Goal: Information Seeking & Learning: Learn about a topic

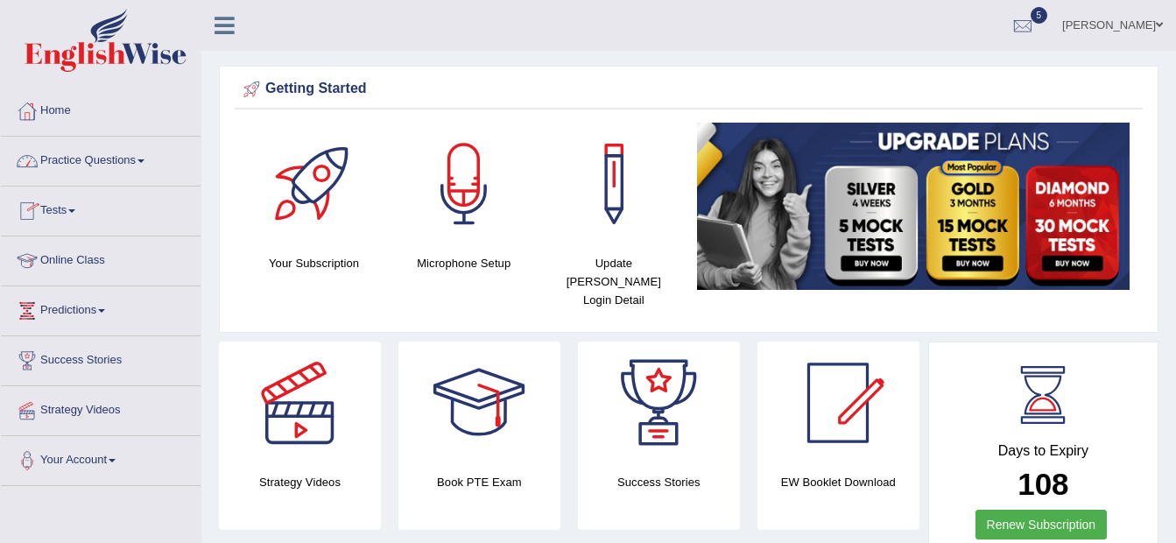
click at [54, 164] on link "Practice Questions" at bounding box center [101, 159] width 200 height 44
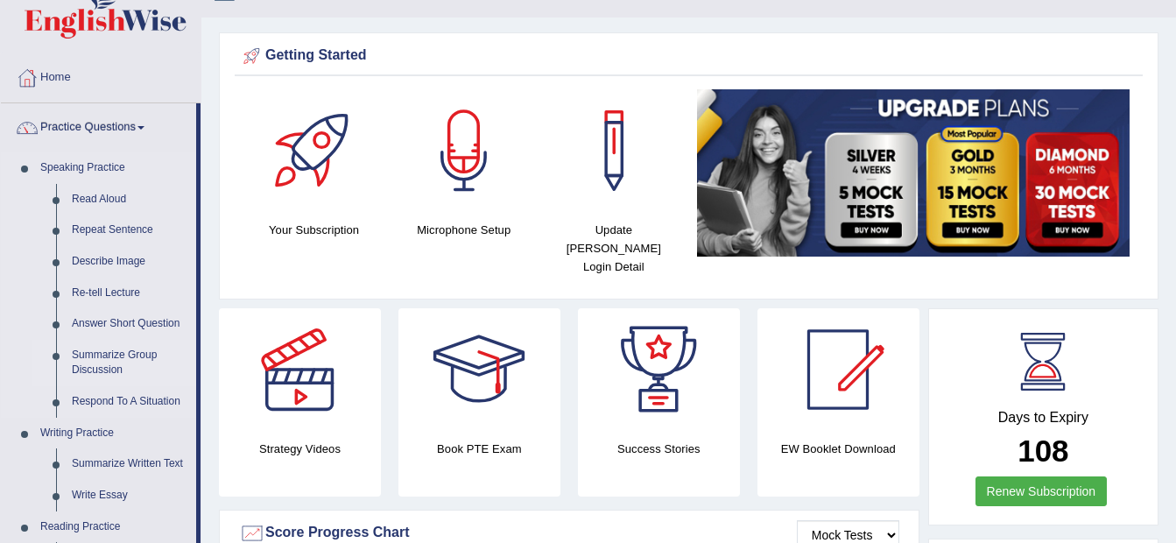
scroll to position [35, 0]
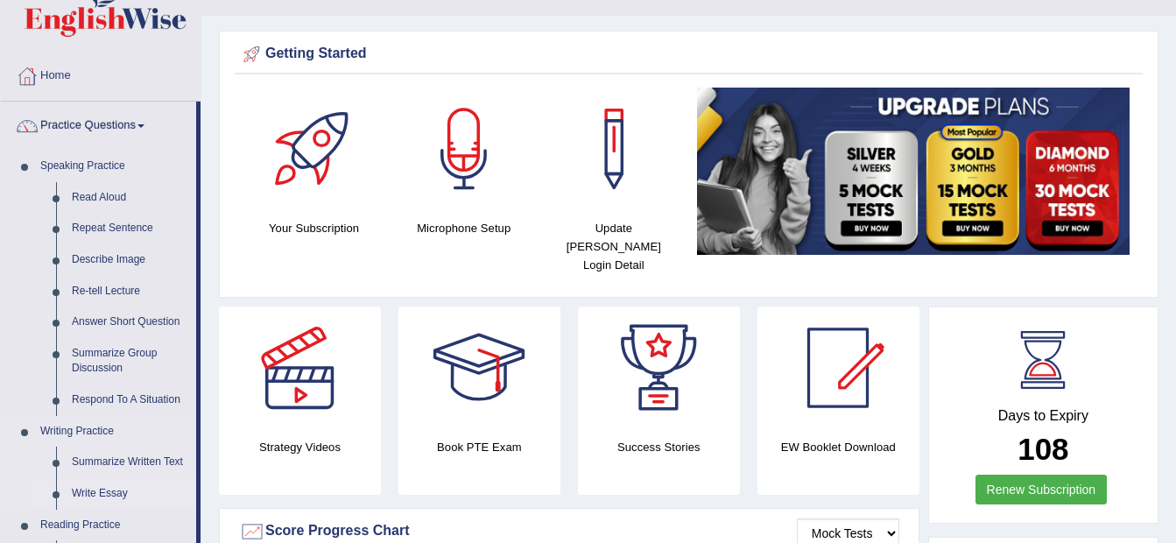
click at [97, 497] on link "Write Essay" at bounding box center [130, 494] width 132 height 32
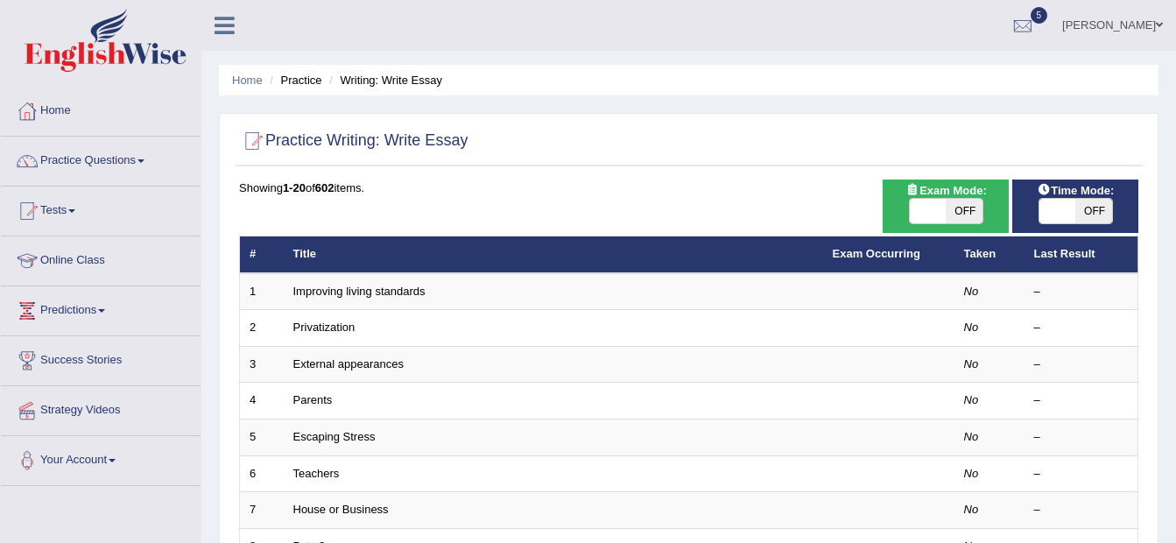
click at [335, 314] on td "Privatization" at bounding box center [554, 328] width 540 height 37
click at [85, 159] on link "Practice Questions" at bounding box center [101, 159] width 200 height 44
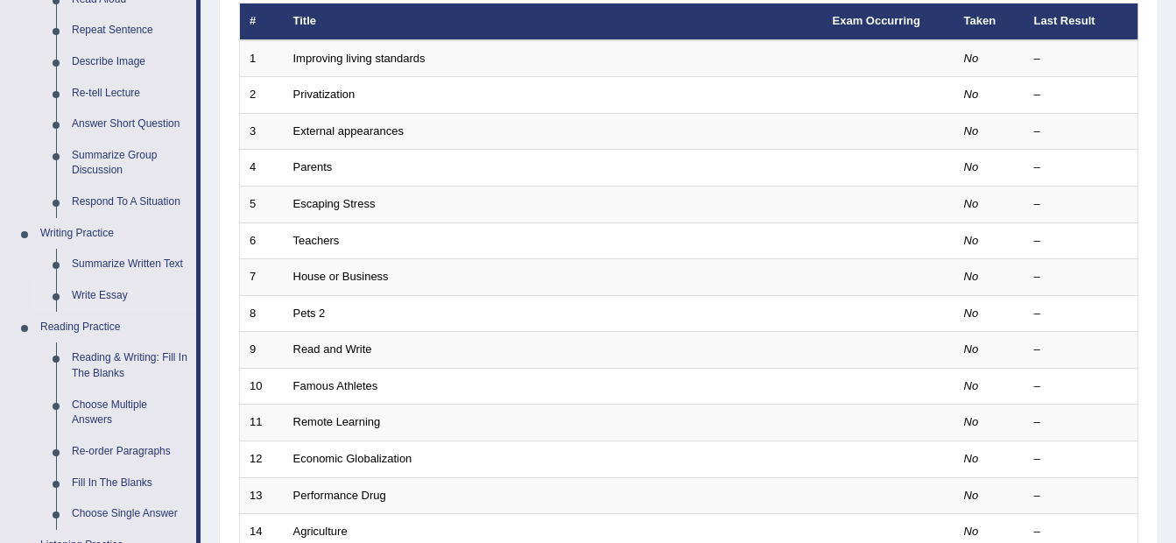
scroll to position [213, 0]
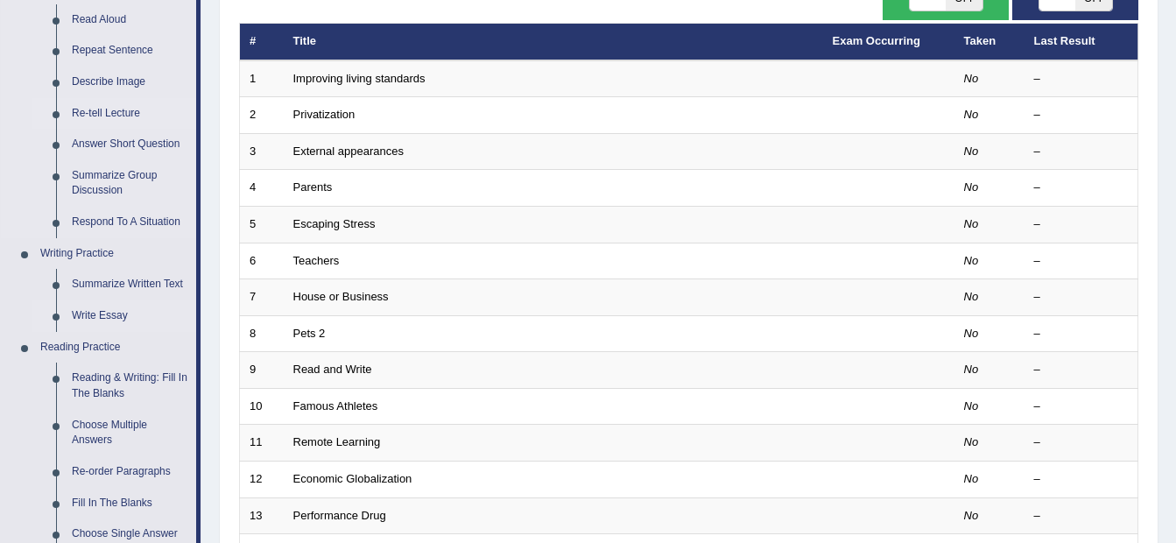
click at [133, 109] on link "Re-tell Lecture" at bounding box center [130, 114] width 132 height 32
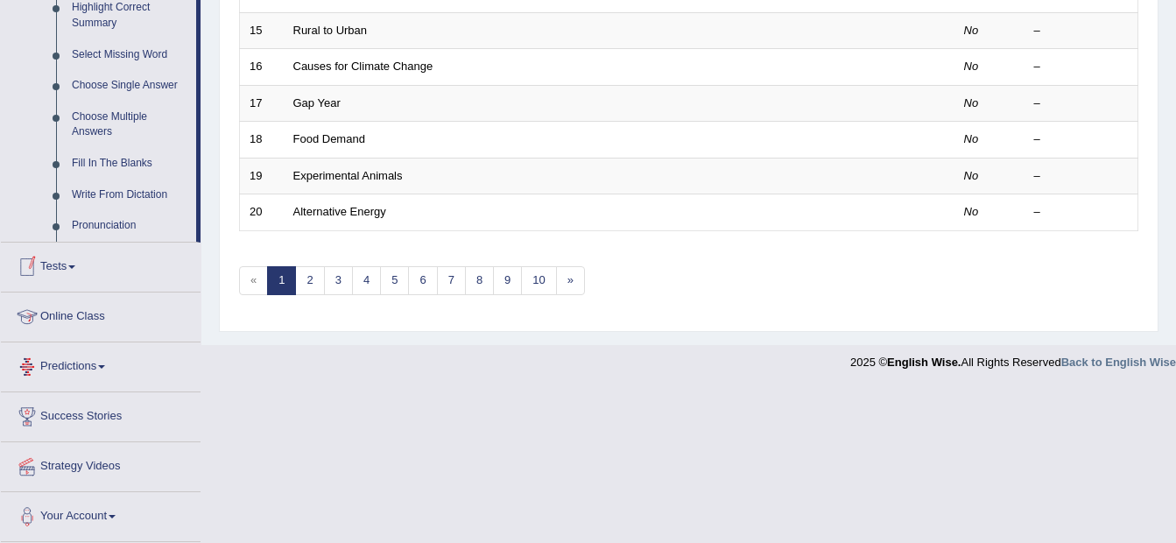
scroll to position [879, 0]
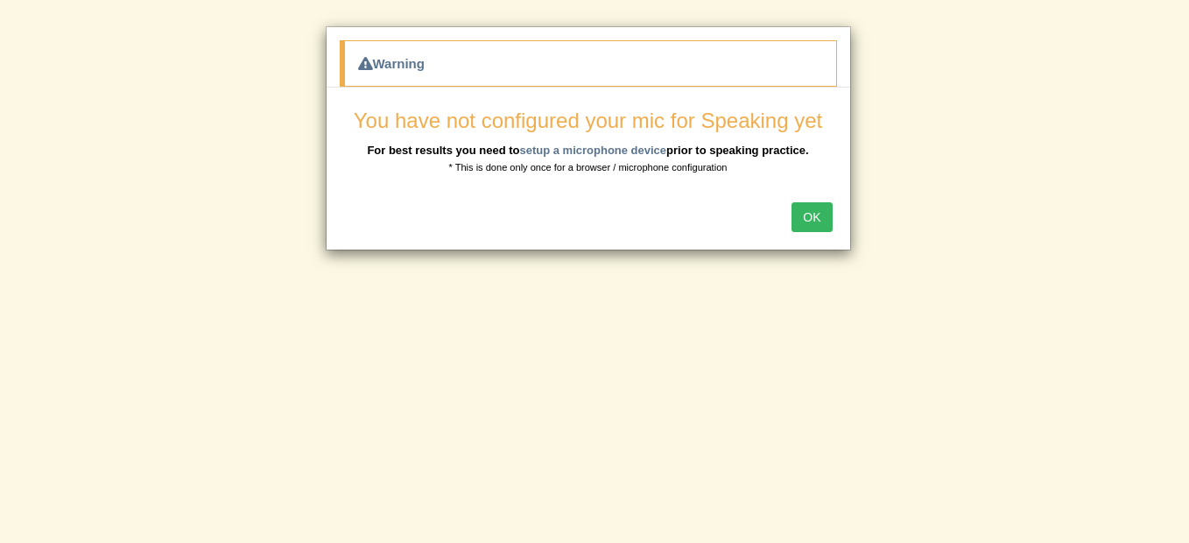
click at [807, 215] on button "OK" at bounding box center [812, 217] width 40 height 30
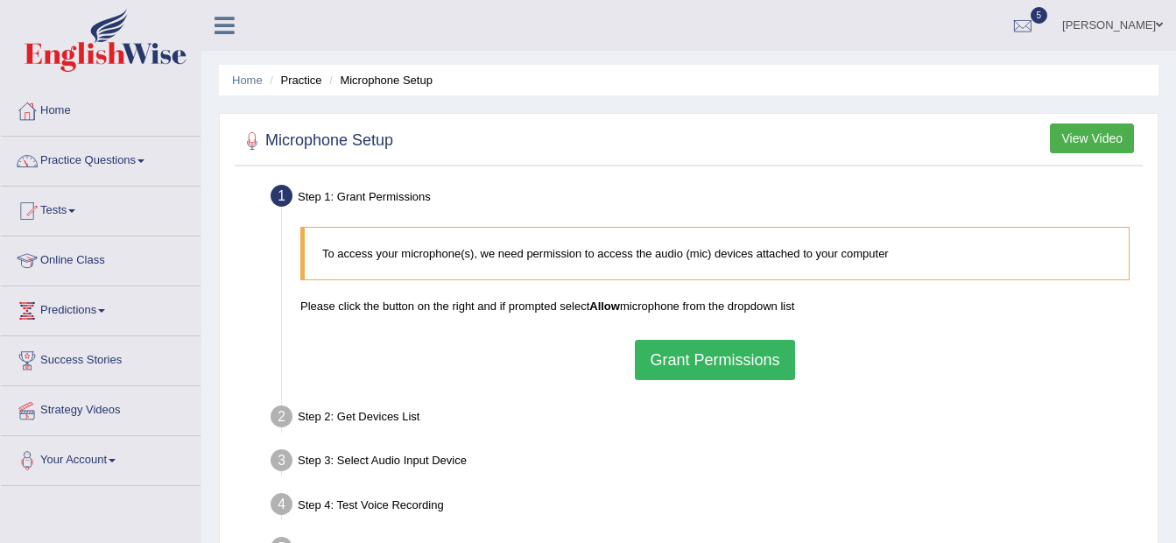
click at [695, 357] on button "Grant Permissions" at bounding box center [714, 360] width 159 height 40
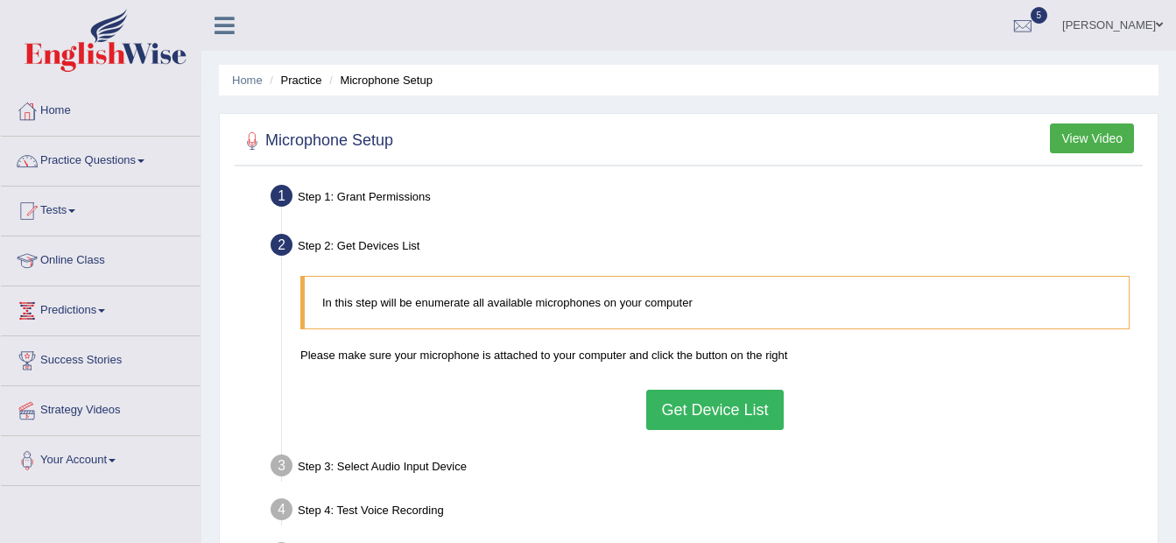
click at [708, 397] on button "Get Device List" at bounding box center [714, 410] width 137 height 40
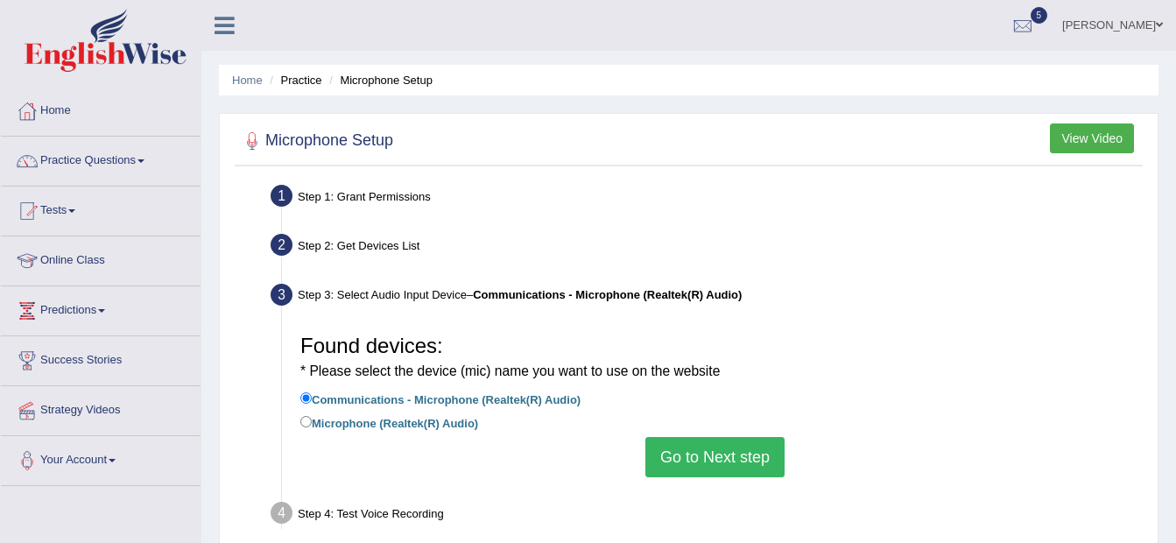
click at [708, 450] on button "Go to Next step" at bounding box center [715, 457] width 139 height 40
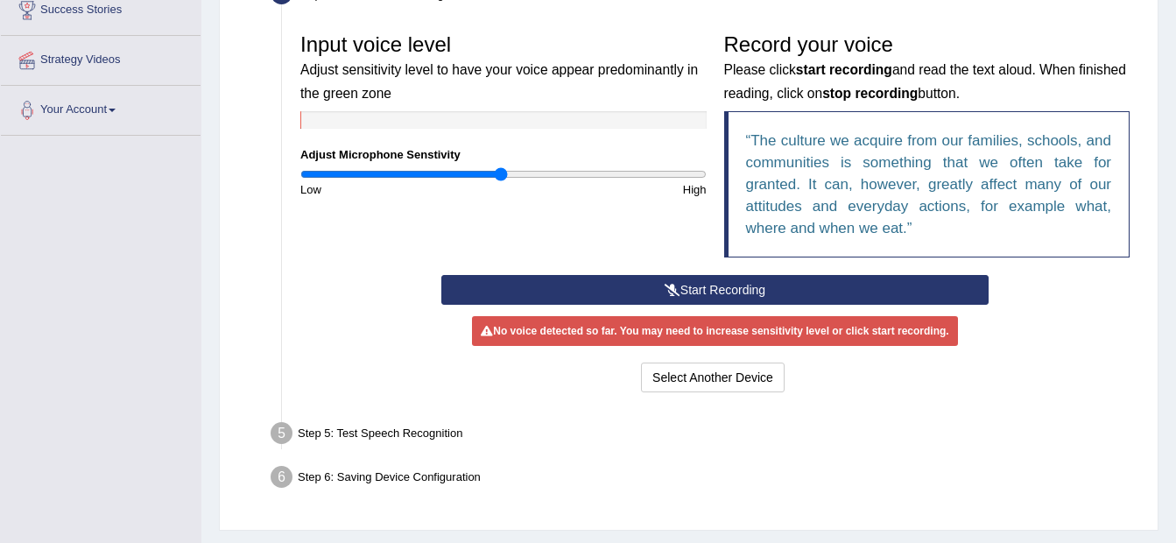
scroll to position [315, 0]
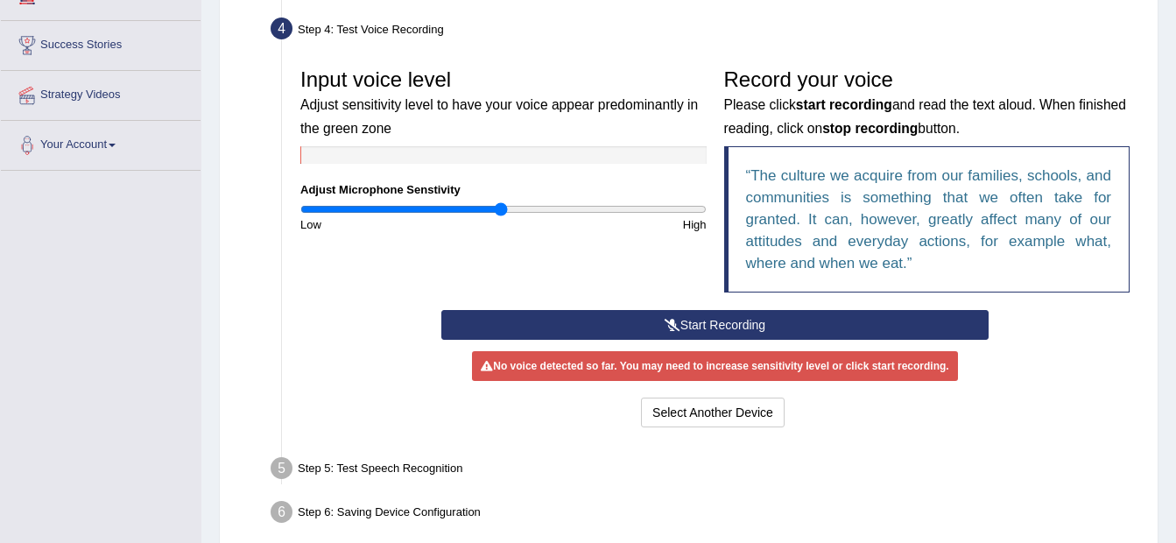
click at [721, 318] on button "Start Recording" at bounding box center [714, 325] width 547 height 30
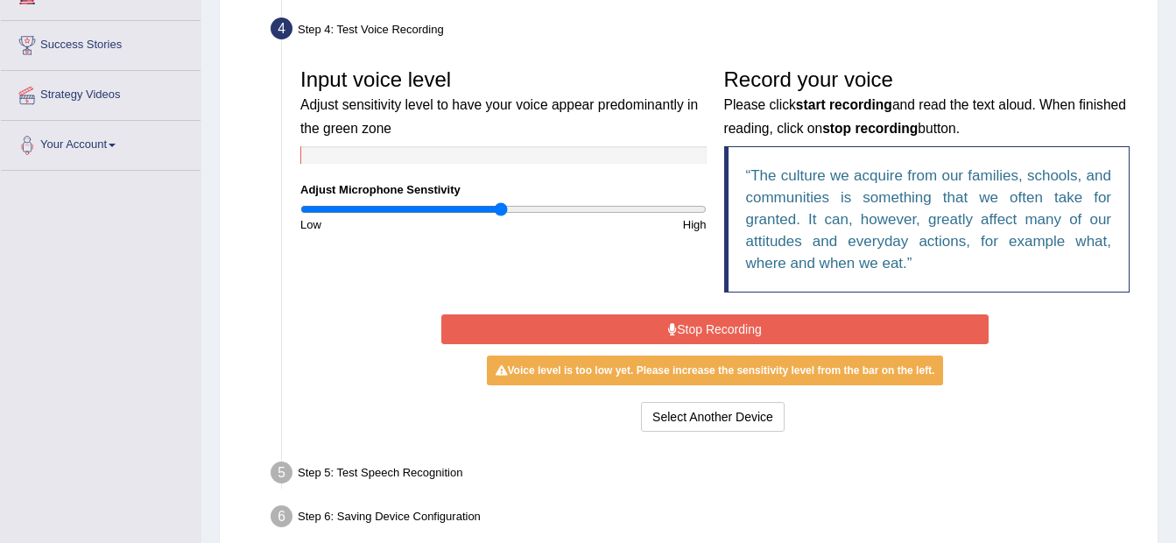
click at [646, 321] on button "Stop Recording" at bounding box center [714, 329] width 547 height 30
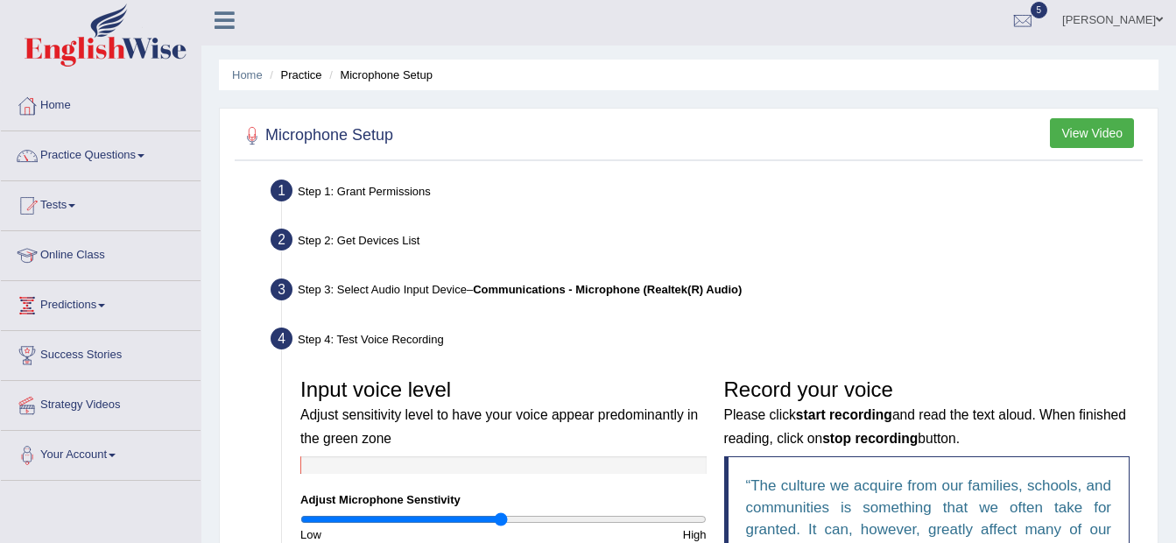
scroll to position [0, 0]
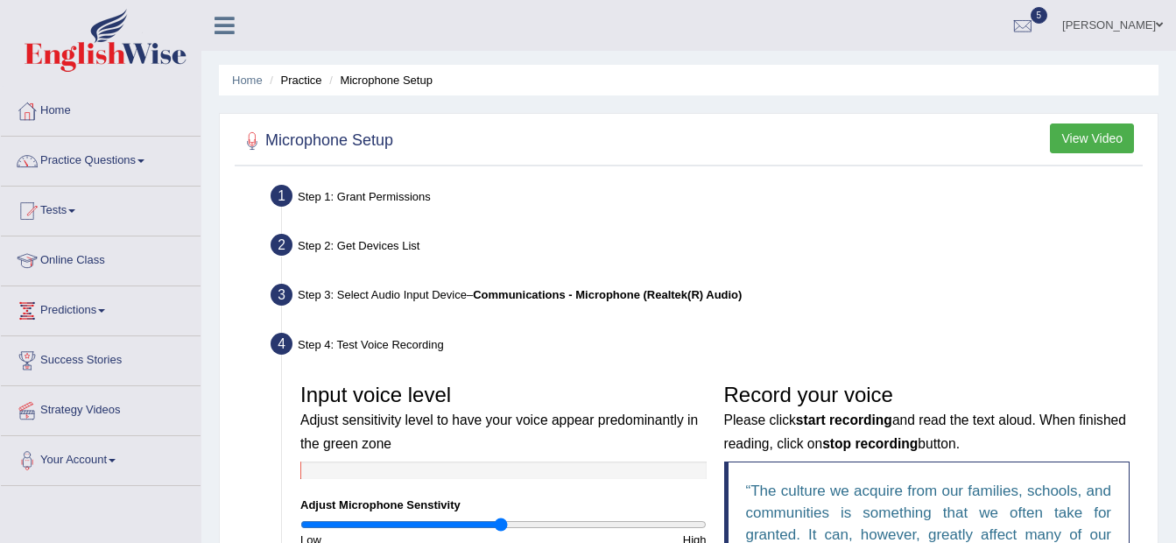
click at [1096, 138] on button "View Video" at bounding box center [1092, 138] width 84 height 30
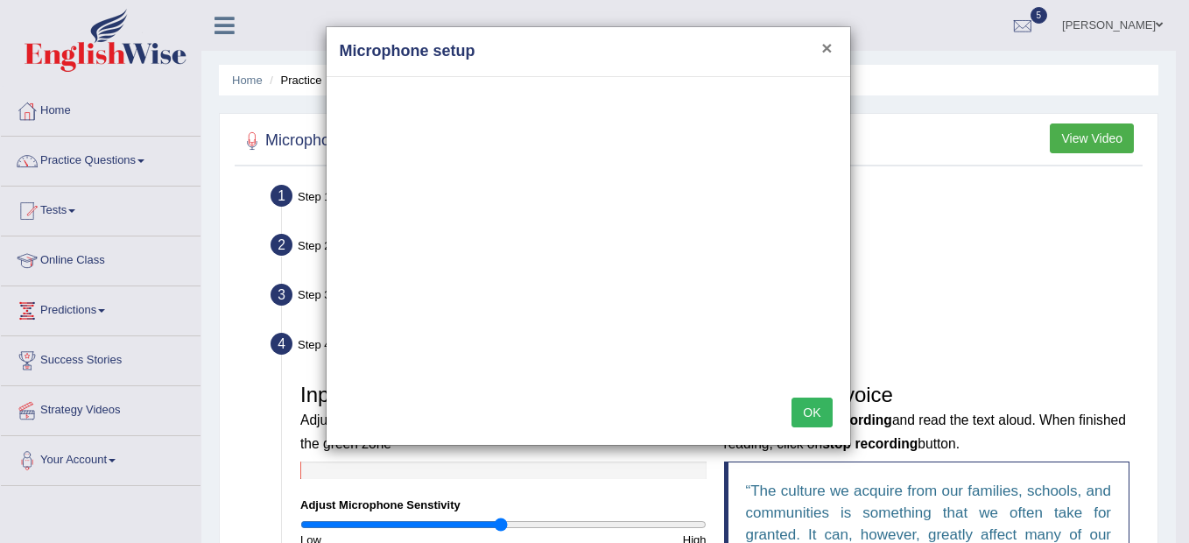
click at [829, 51] on button "×" at bounding box center [827, 48] width 11 height 18
